Goal: Task Accomplishment & Management: Use online tool/utility

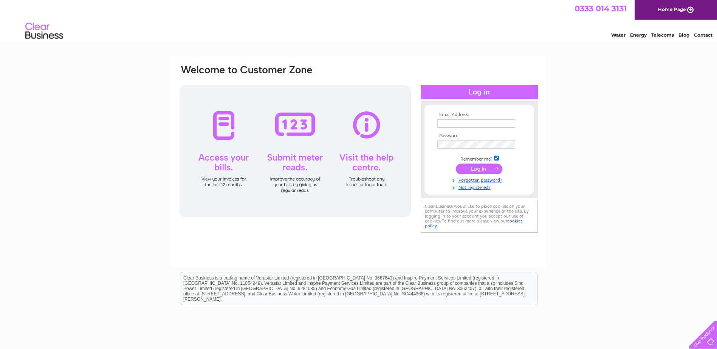
type input "sgm.cars@btconnect.com"
click at [477, 170] on input "submit" at bounding box center [479, 169] width 46 height 11
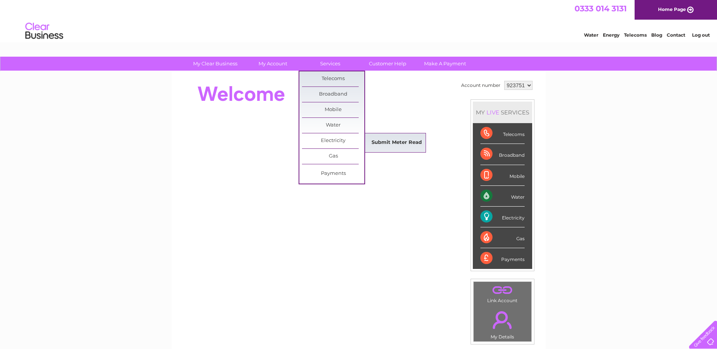
click at [389, 138] on link "Submit Meter Read" at bounding box center [396, 142] width 62 height 15
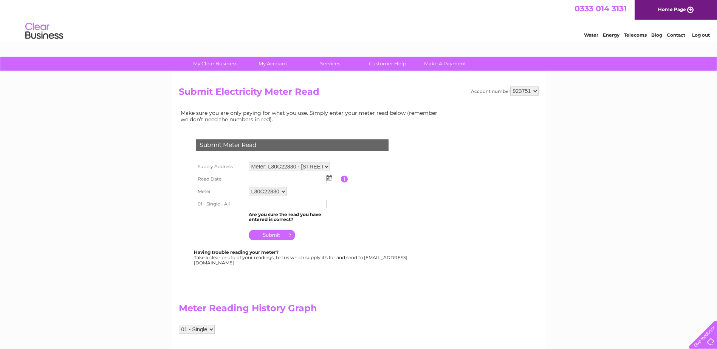
click at [327, 181] on img at bounding box center [329, 178] width 6 height 6
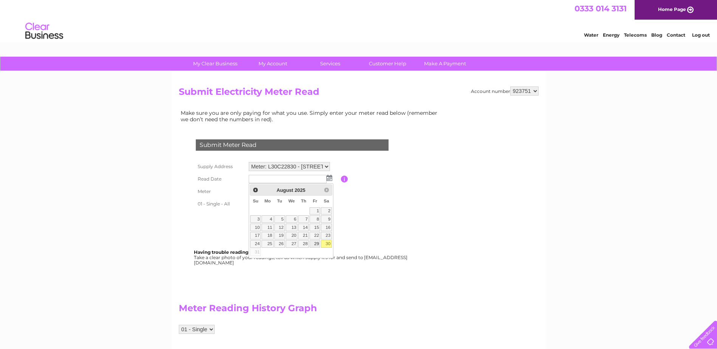
click at [318, 245] on link "29" at bounding box center [314, 244] width 11 height 8
type input "[DATE]"
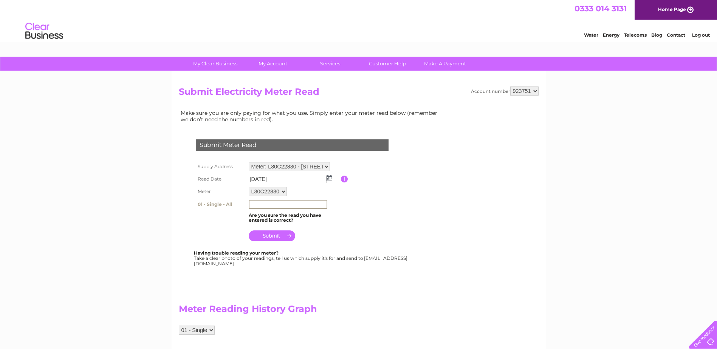
click at [267, 202] on input "text" at bounding box center [288, 204] width 79 height 9
type input "238456"
click at [279, 236] on input "submit" at bounding box center [272, 235] width 46 height 11
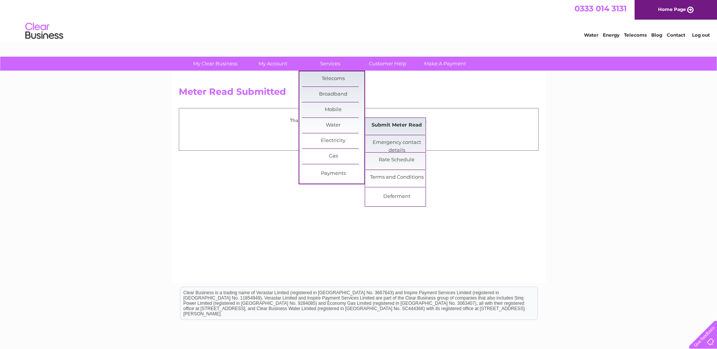
click at [395, 122] on link "Submit Meter Read" at bounding box center [396, 125] width 62 height 15
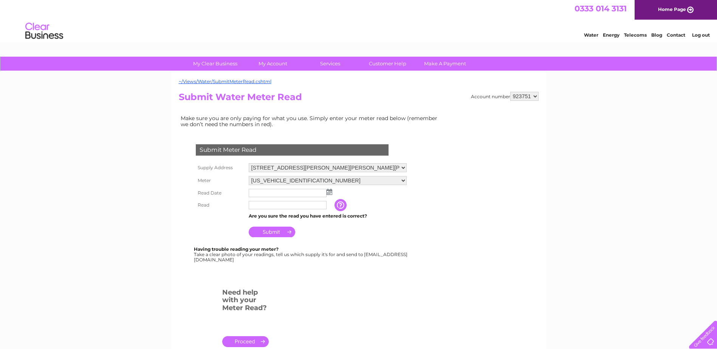
click at [405, 168] on select "Unit 26D, Kyle Industrial Estate, Kyle, Ross-Shire, IV40 8AX Unit 26f1, Kyle In…" at bounding box center [328, 167] width 158 height 9
select select "522698"
click at [249, 163] on select "Unit 26D, Kyle Industrial Estate, Kyle, Ross-Shire, IV40 8AX Unit 26f1, Kyle In…" at bounding box center [328, 168] width 158 height 10
click at [328, 192] on img at bounding box center [329, 192] width 6 height 6
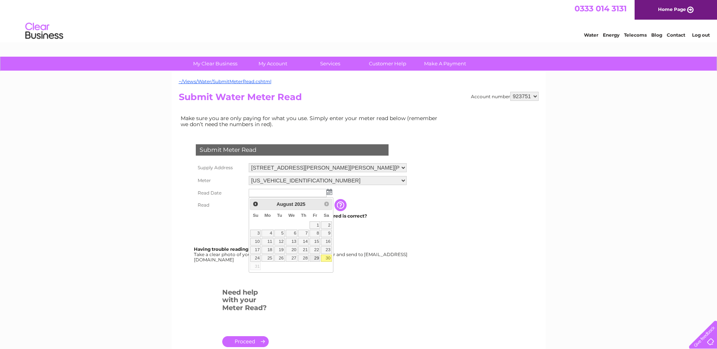
click at [319, 259] on link "29" at bounding box center [314, 259] width 11 height 8
type input "2025/08/29"
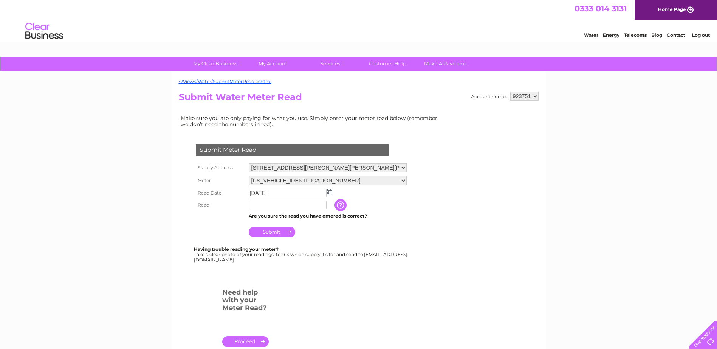
click at [274, 208] on input "text" at bounding box center [288, 205] width 78 height 8
type input "81"
click at [270, 236] on input "Submit" at bounding box center [272, 232] width 46 height 11
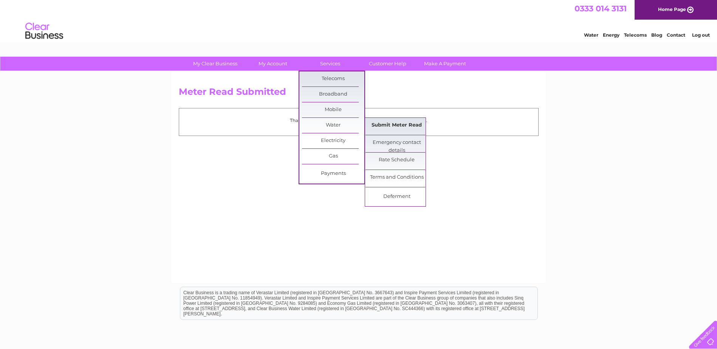
click at [384, 124] on link "Submit Meter Read" at bounding box center [396, 125] width 62 height 15
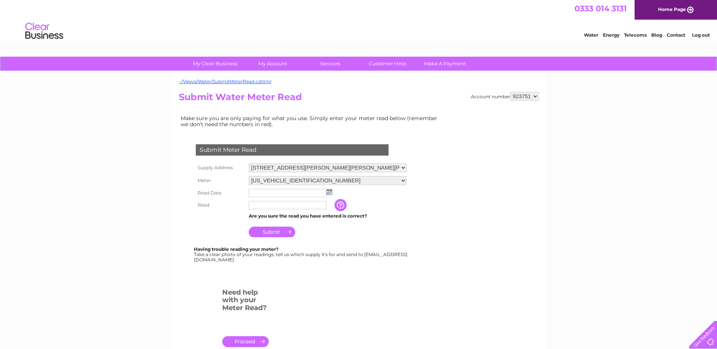
click at [327, 193] on img at bounding box center [329, 192] width 6 height 6
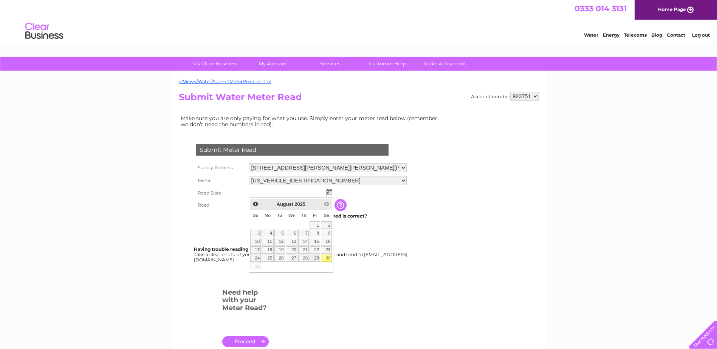
click at [317, 260] on link "29" at bounding box center [314, 259] width 11 height 8
type input "2025/08/29"
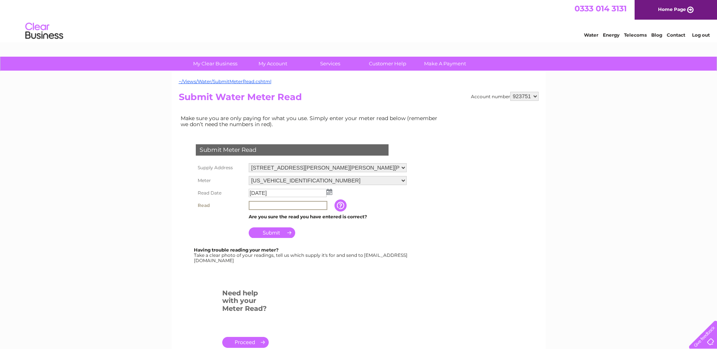
click at [278, 204] on input "text" at bounding box center [288, 205] width 79 height 9
type input "154"
click at [272, 233] on input "Submit" at bounding box center [272, 232] width 46 height 11
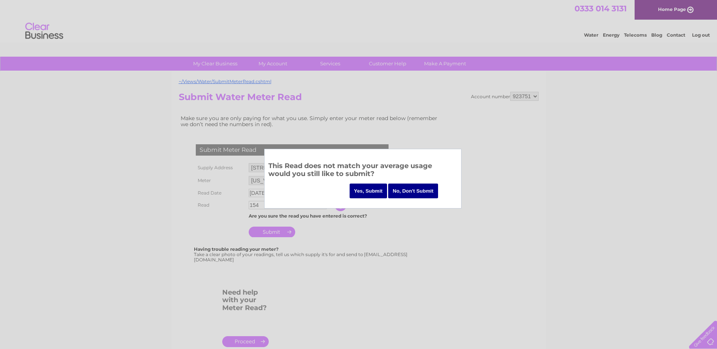
click at [374, 196] on input "Yes, Submit" at bounding box center [368, 191] width 38 height 15
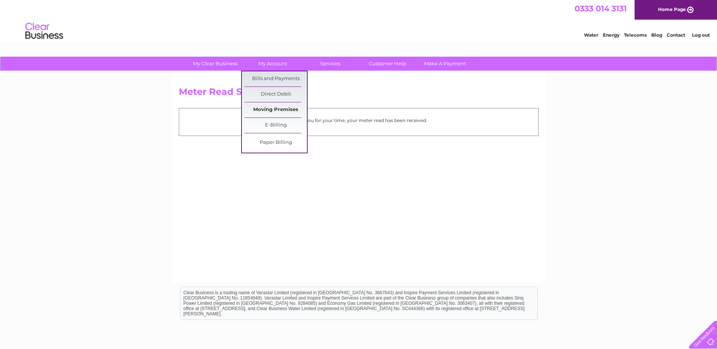
click at [265, 105] on link "Moving Premises" at bounding box center [275, 109] width 62 height 15
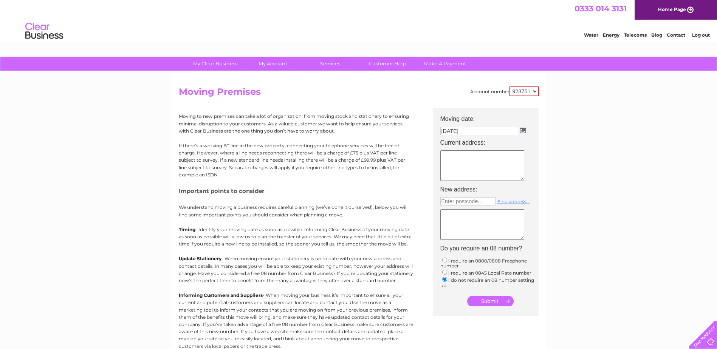
click at [603, 9] on span "0333 014 3131" at bounding box center [600, 8] width 52 height 9
click at [386, 63] on link "Customer Help" at bounding box center [387, 64] width 62 height 14
